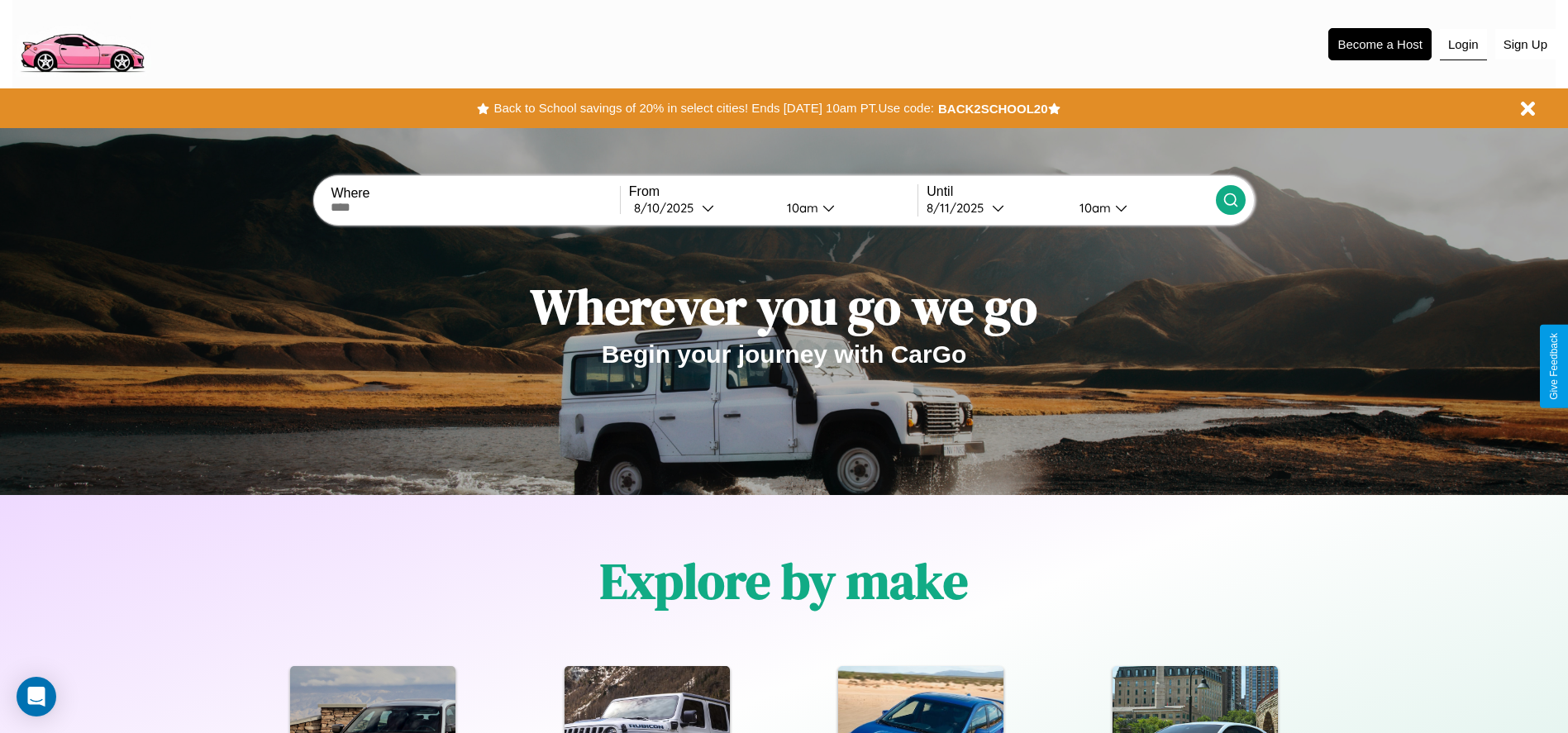
click at [1463, 44] on button "Login" at bounding box center [1463, 45] width 47 height 31
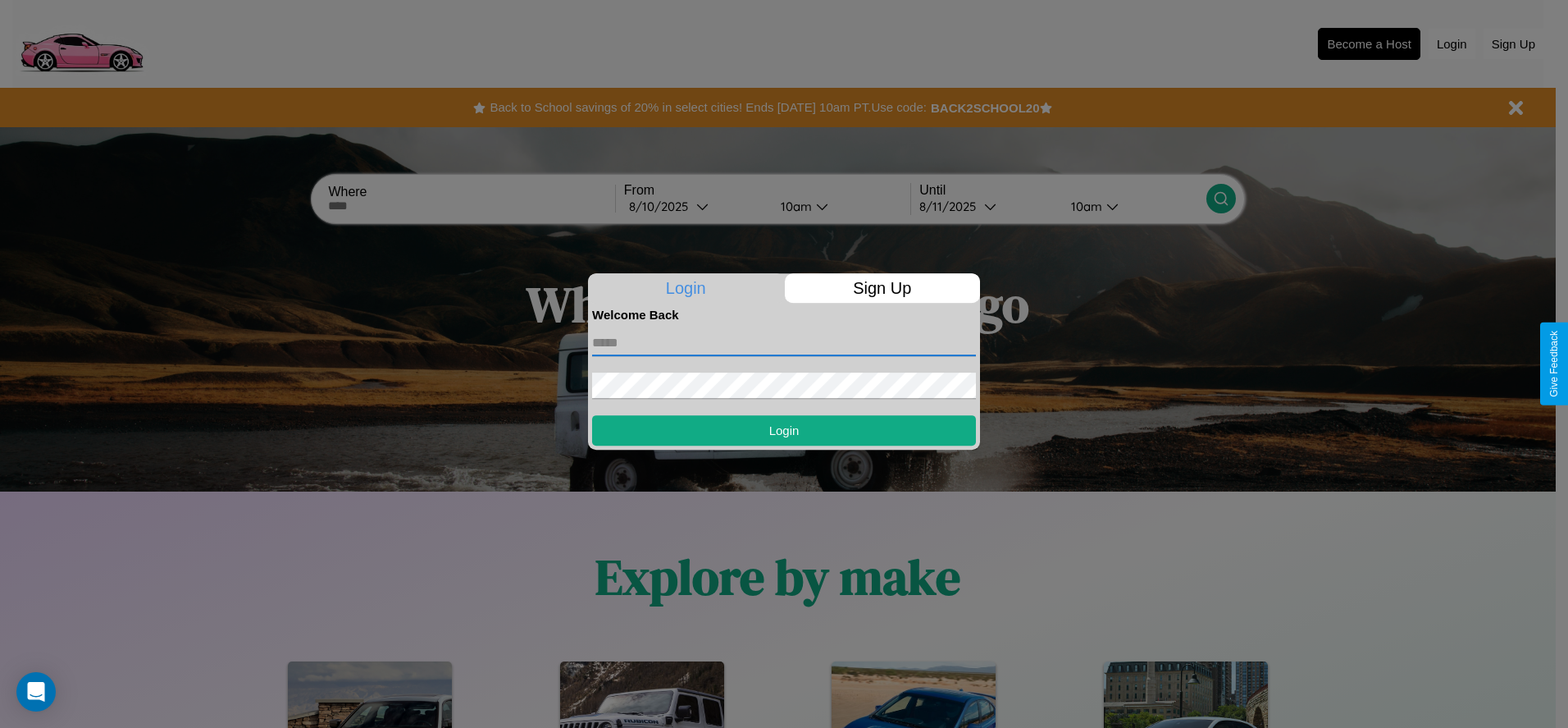
click at [784, 342] on input "text" at bounding box center [784, 343] width 384 height 26
type input "**********"
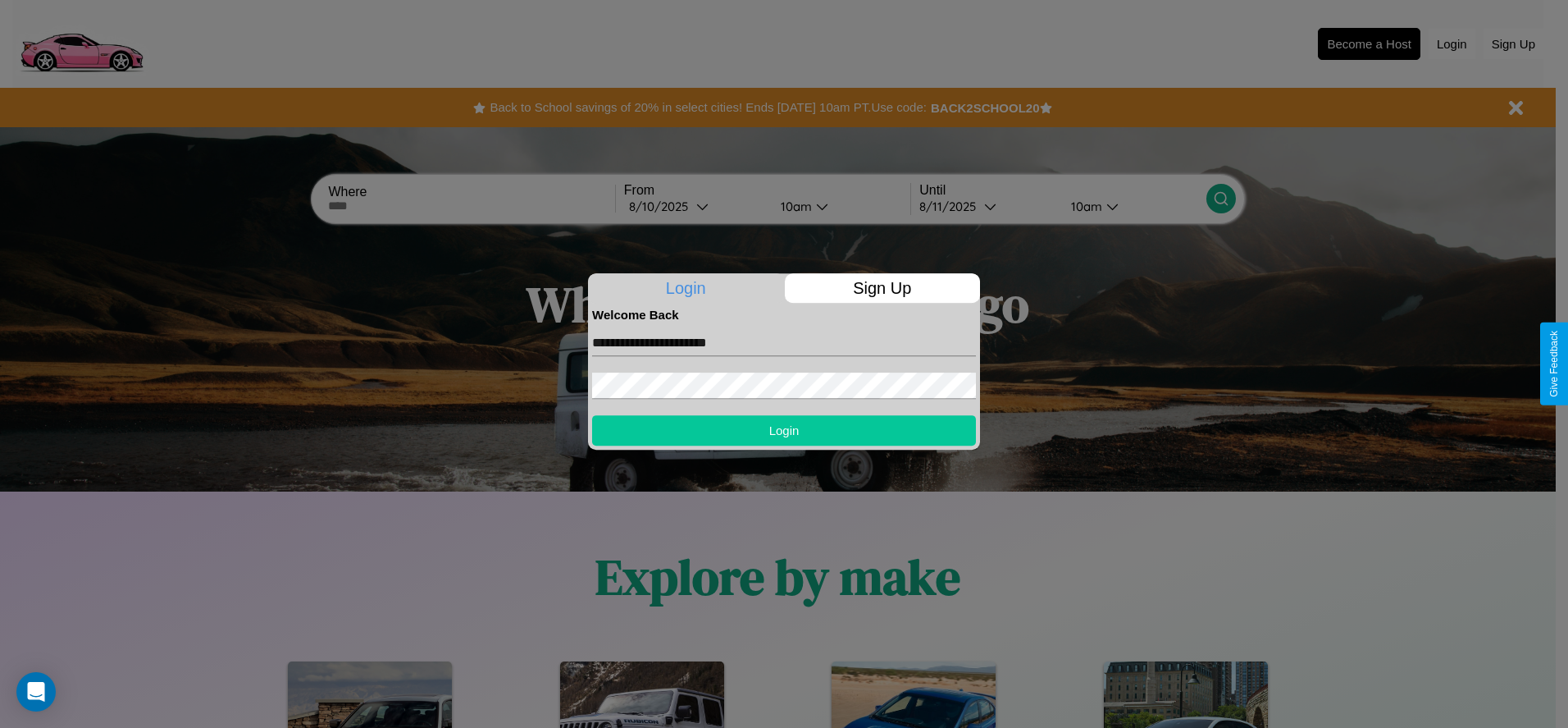
click at [784, 430] on button "Login" at bounding box center [784, 430] width 384 height 31
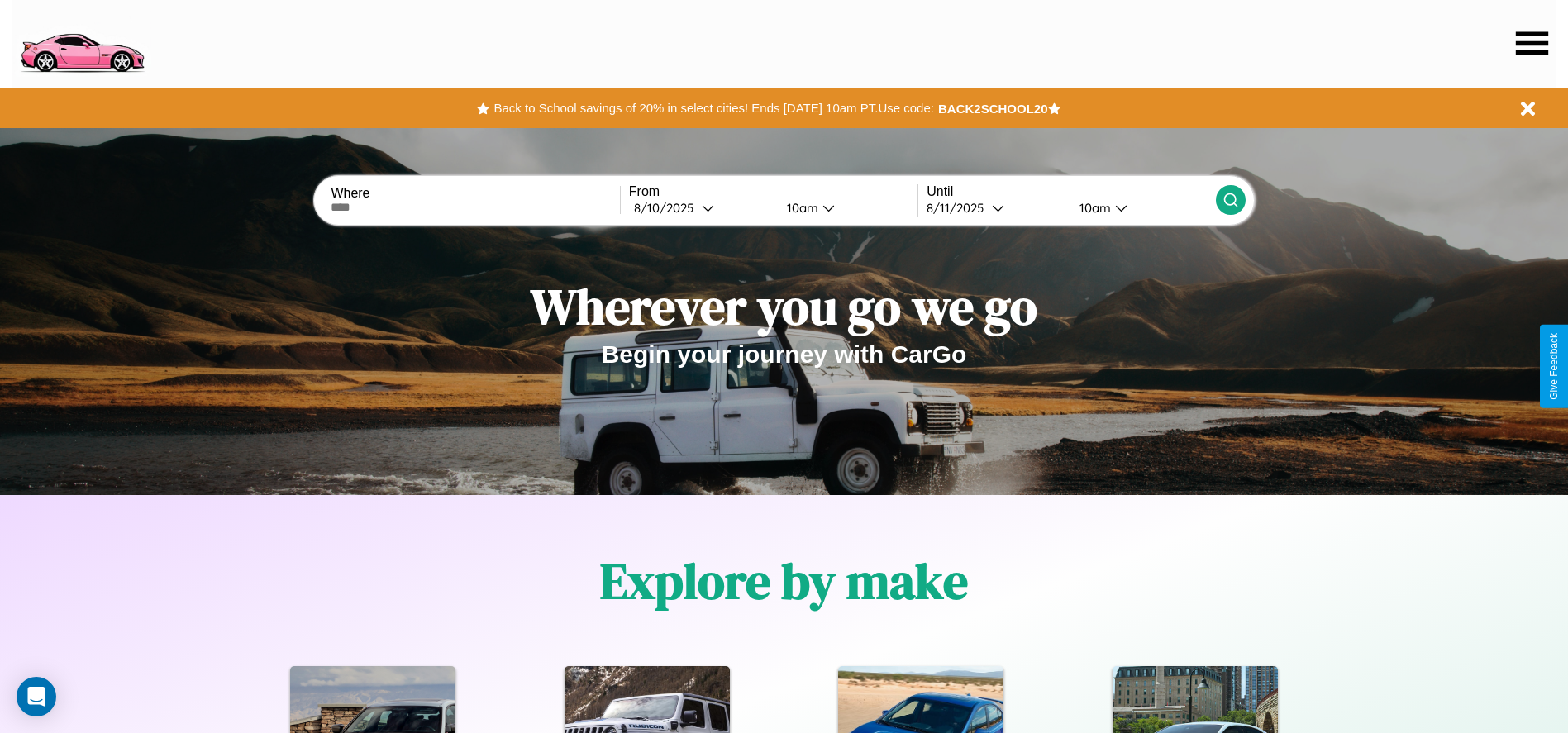
click at [1532, 43] on icon at bounding box center [1532, 42] width 32 height 23
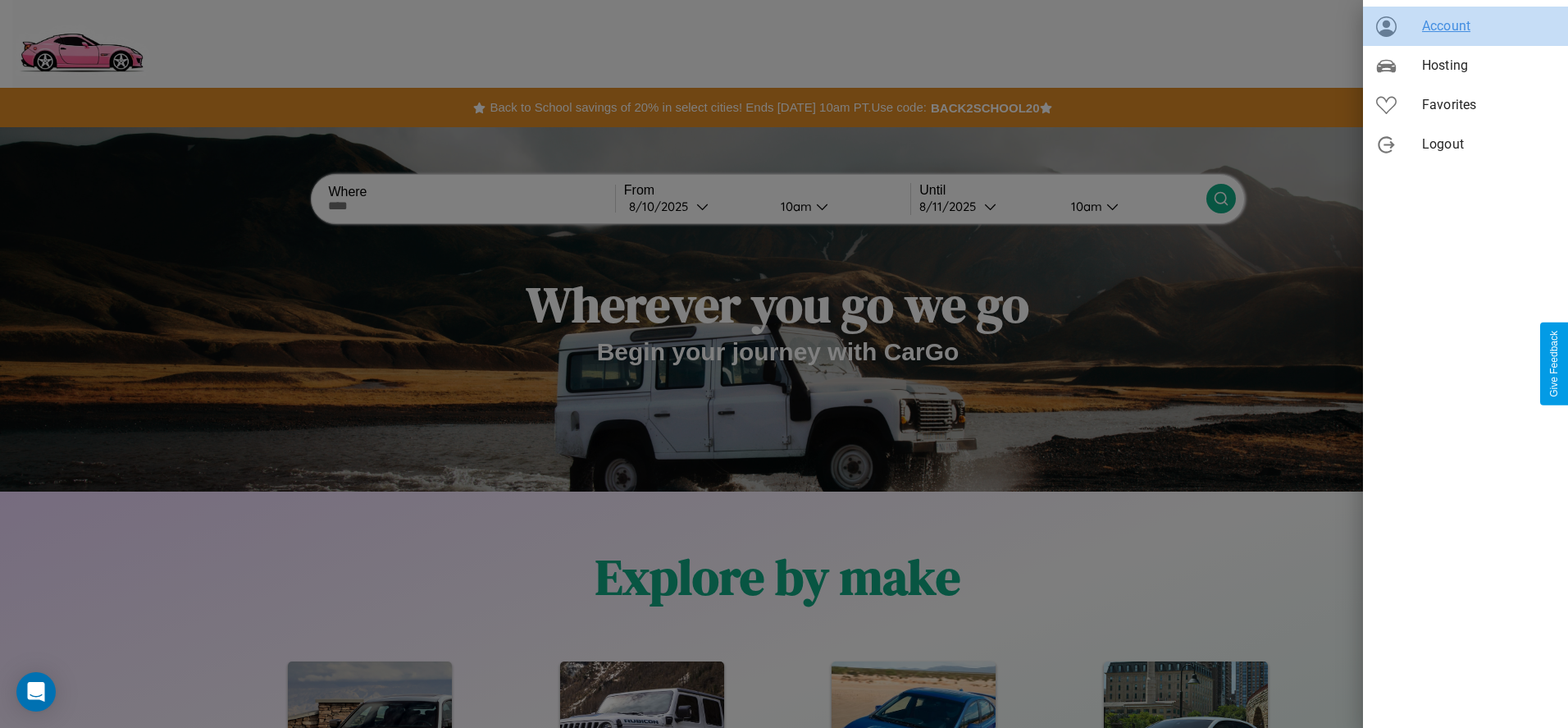
click at [1465, 26] on span "Account" at bounding box center [1488, 26] width 133 height 20
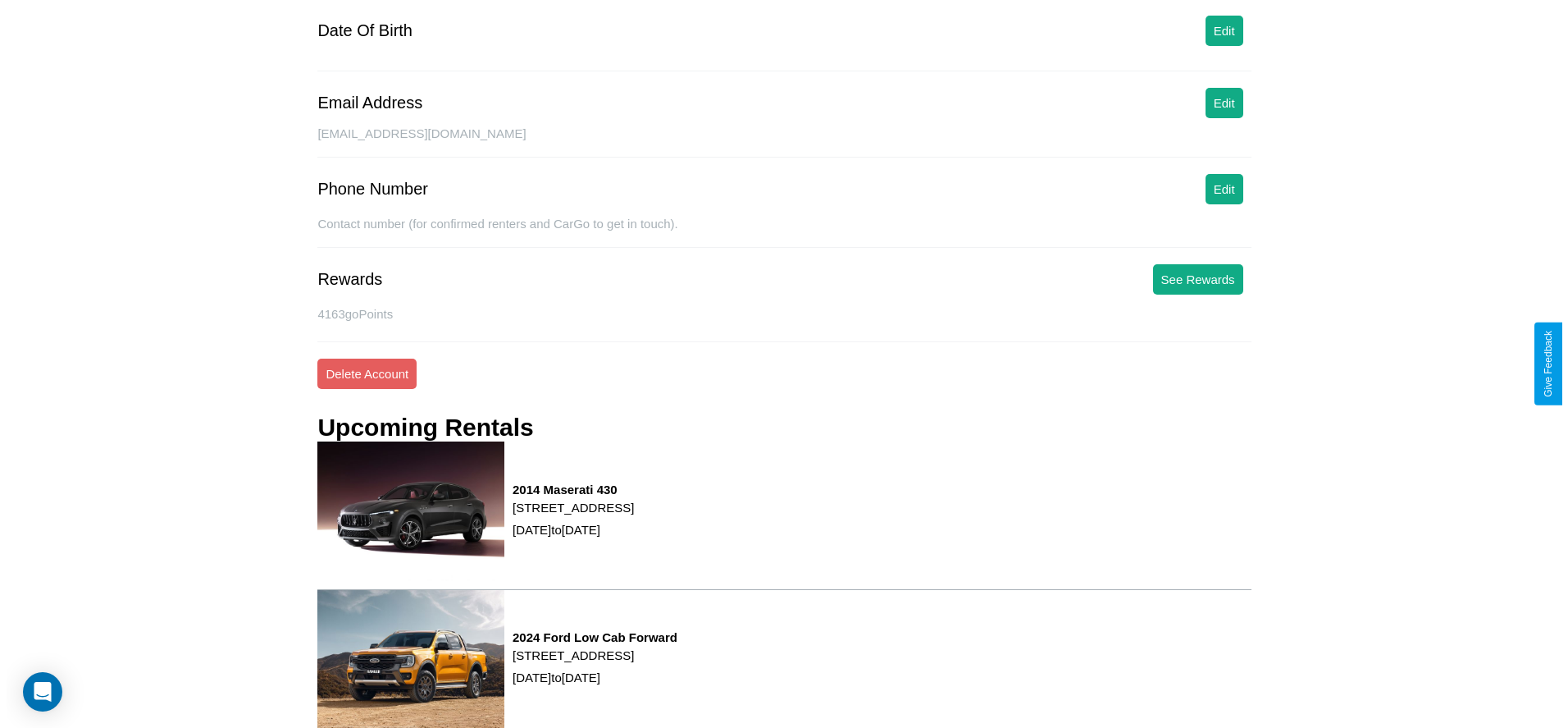
scroll to position [222, 0]
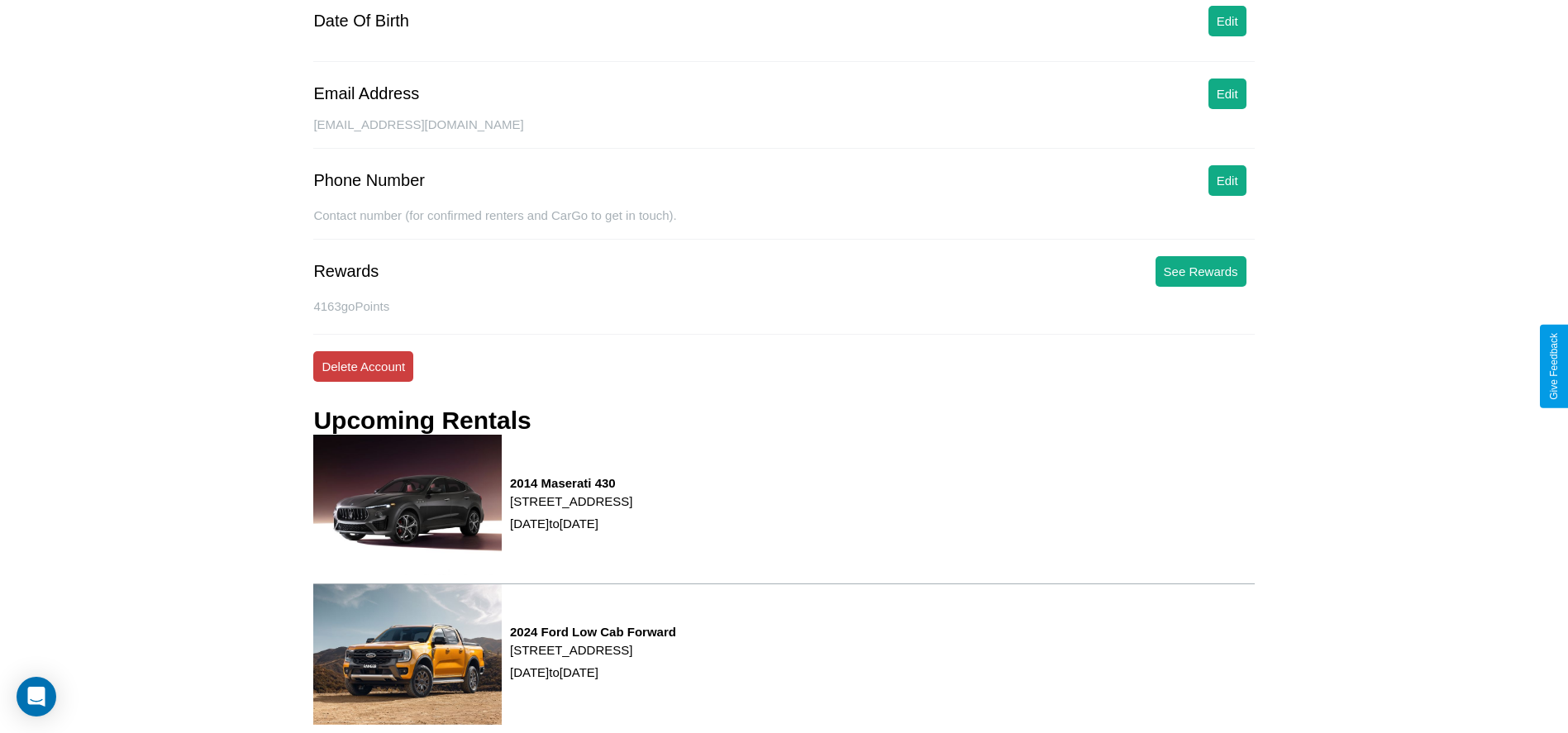
click at [363, 366] on button "Delete Account" at bounding box center [364, 367] width 100 height 31
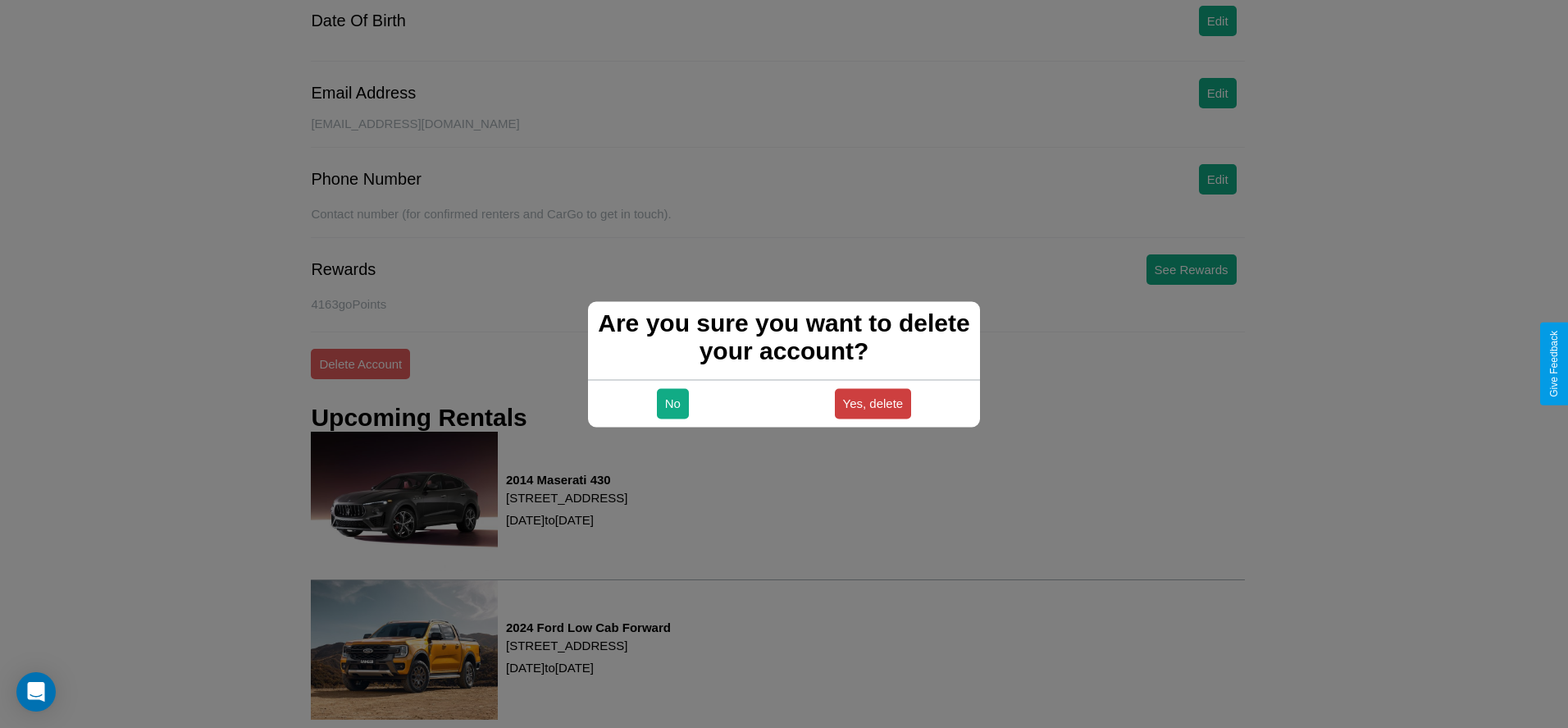
click at [872, 402] on button "Yes, delete" at bounding box center [873, 403] width 77 height 31
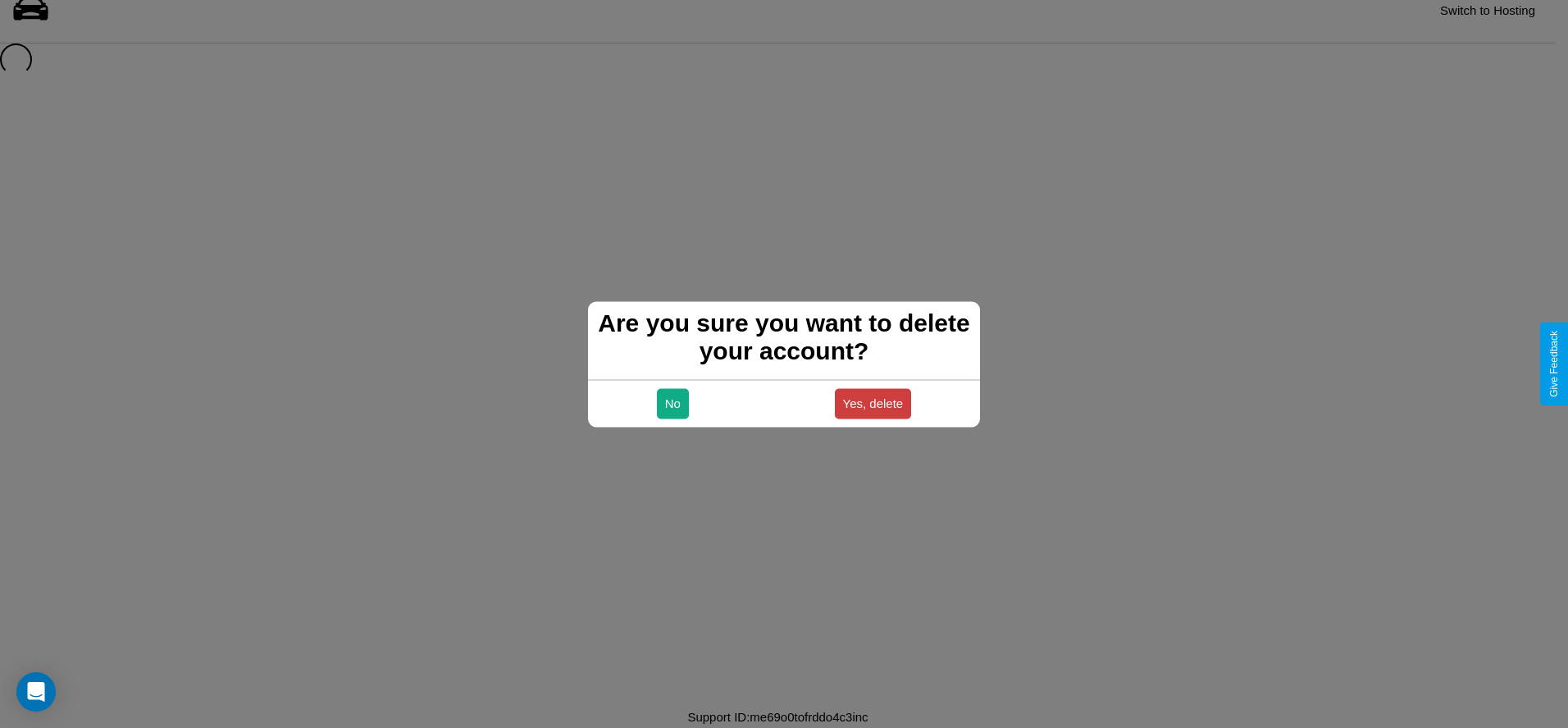
scroll to position [22, 0]
